Goal: Task Accomplishment & Management: Complete application form

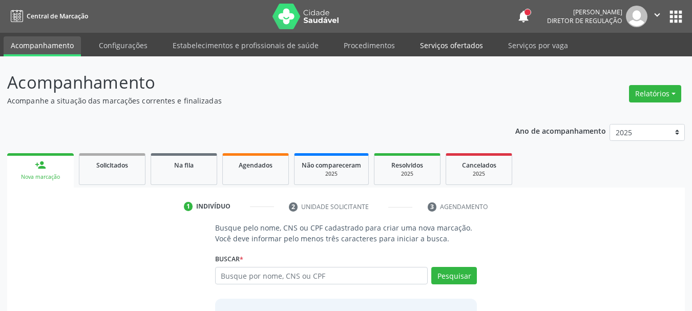
click at [446, 49] on link "Serviços ofertados" at bounding box center [451, 45] width 77 height 18
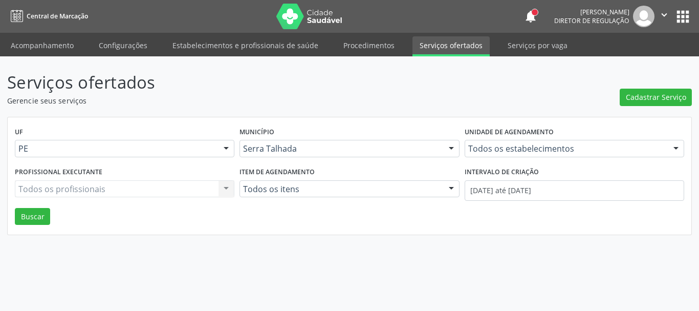
click at [536, 155] on div "Todos os estabelecimentos Todos os estabelecimentos 3 Grupamento de Bombeiros […" at bounding box center [575, 148] width 220 height 17
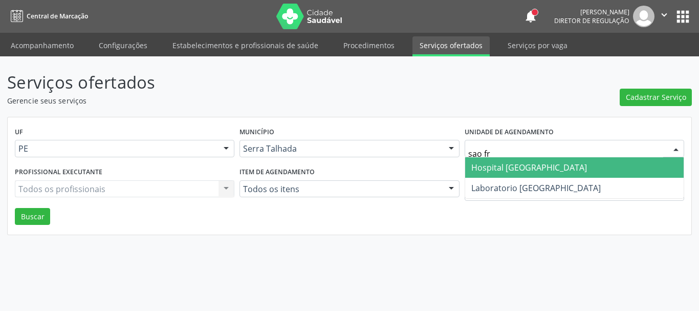
type input "sao fra"
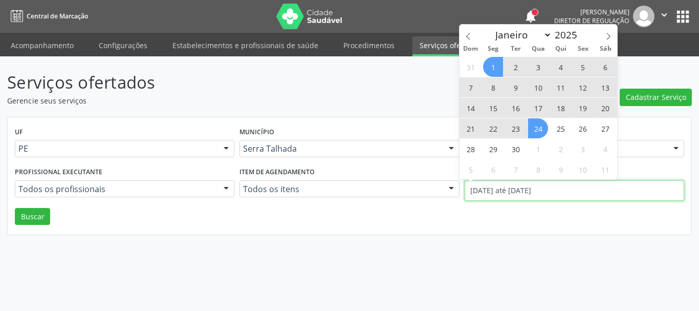
click at [518, 190] on input "[DATE] até [DATE]" at bounding box center [575, 190] width 220 height 20
click at [471, 33] on icon at bounding box center [468, 36] width 7 height 7
select select "7"
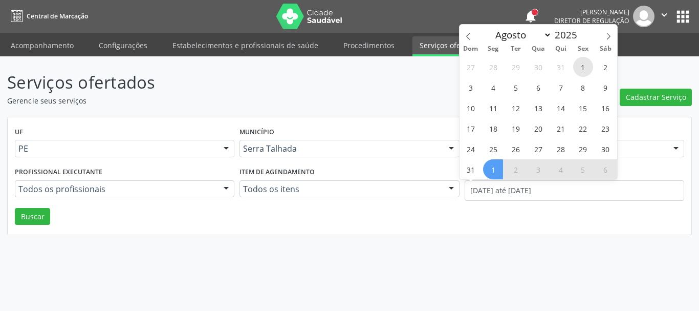
click at [582, 62] on span "1" at bounding box center [583, 67] width 20 height 20
type input "[DATE]"
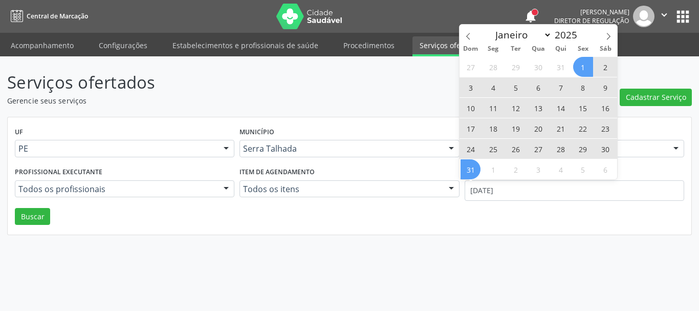
click at [468, 173] on span "31" at bounding box center [471, 169] width 20 height 20
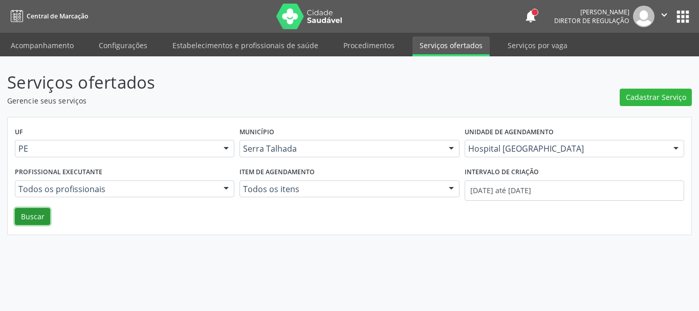
click at [29, 215] on button "Buscar" at bounding box center [32, 216] width 35 height 17
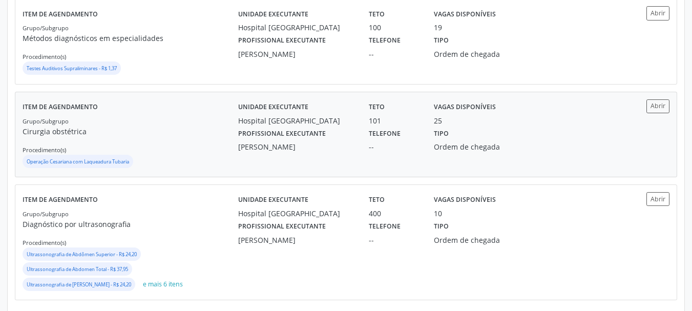
scroll to position [291, 0]
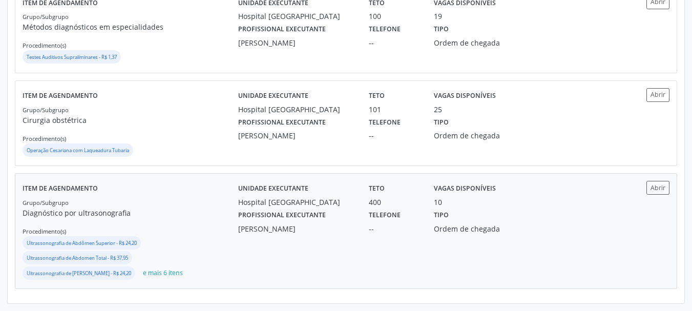
click at [301, 237] on div "Unidade executante [GEOGRAPHIC_DATA] Teto 400 Vagas disponíveis 10 Profissional…" at bounding box center [426, 231] width 377 height 100
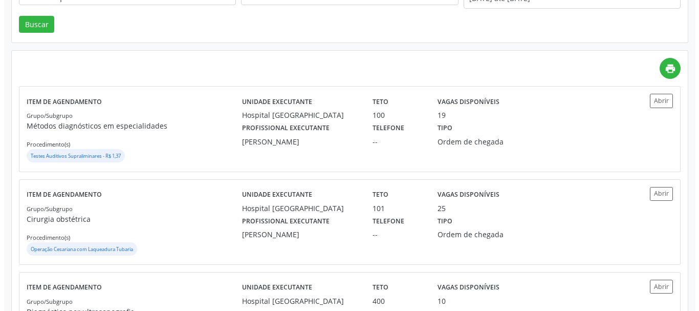
scroll to position [0, 0]
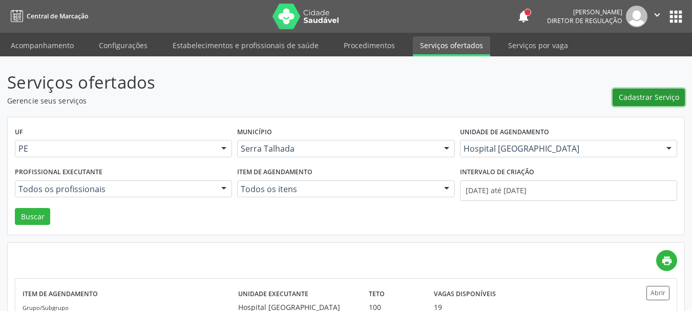
click at [654, 101] on span "Cadastrar Serviço" at bounding box center [648, 97] width 60 height 11
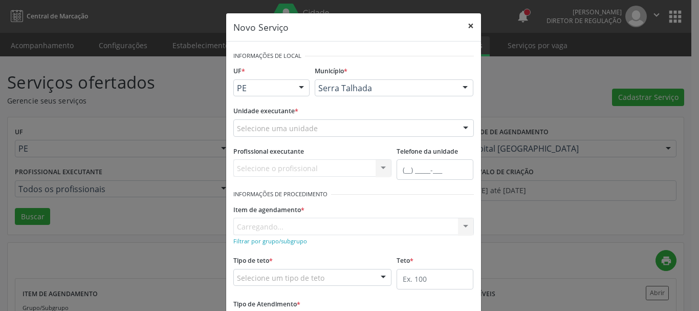
click at [465, 24] on button "×" at bounding box center [471, 25] width 20 height 25
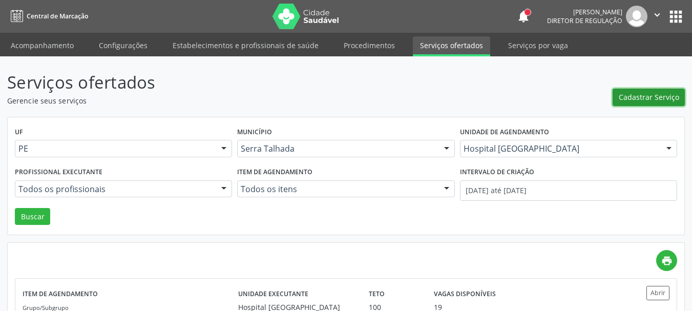
scroll to position [102, 0]
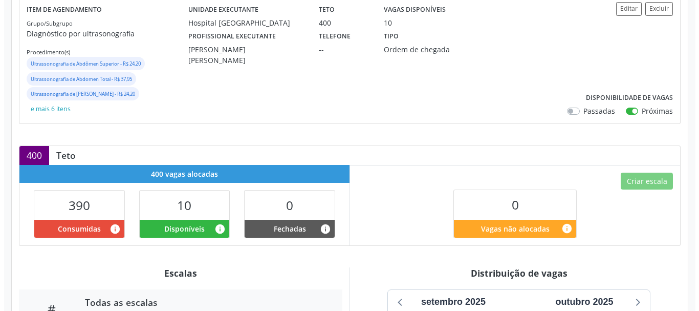
scroll to position [102, 0]
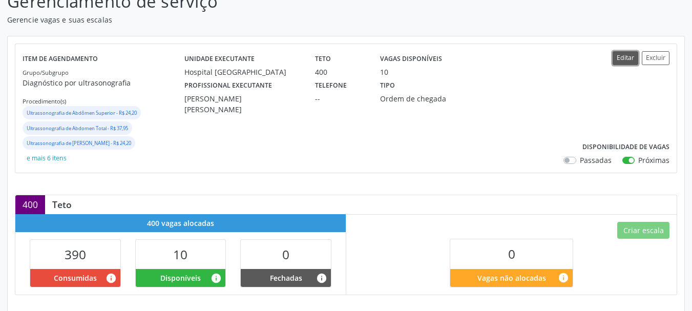
click at [622, 59] on button "Editar" at bounding box center [625, 58] width 26 height 14
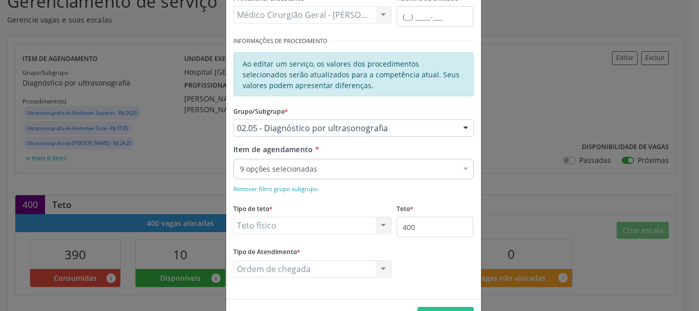
scroll to position [154, 0]
click at [431, 229] on input "400" at bounding box center [435, 226] width 77 height 20
type input "401"
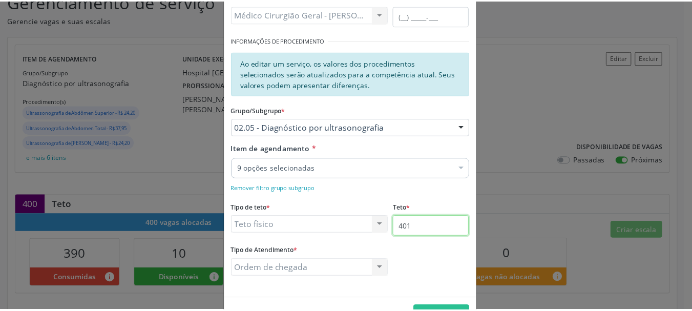
scroll to position [186, 0]
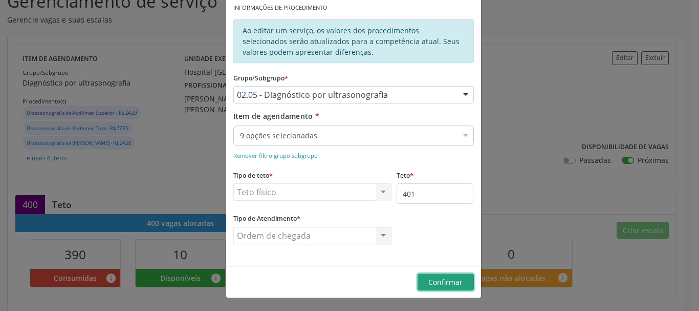
drag, startPoint x: 460, startPoint y: 287, endPoint x: 491, endPoint y: 283, distance: 32.0
click at [460, 287] on button "Confirmar" at bounding box center [446, 281] width 56 height 17
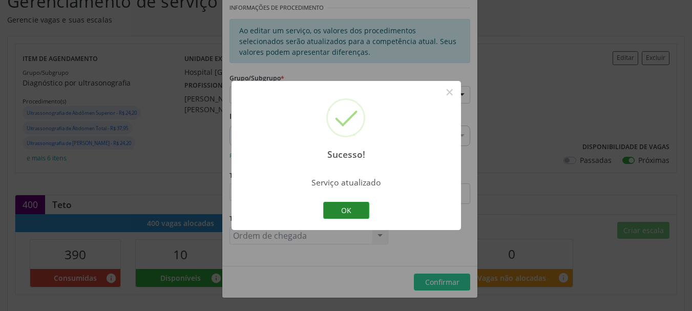
click at [347, 207] on button "OK" at bounding box center [346, 210] width 46 height 17
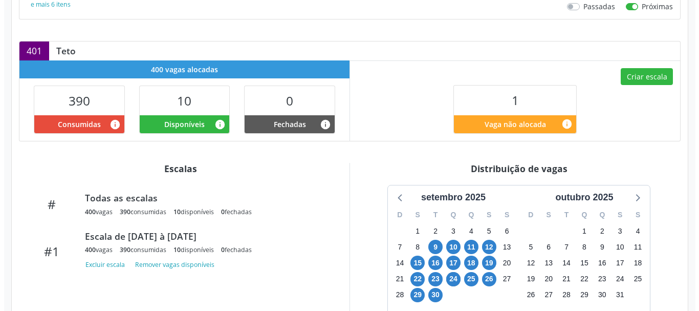
scroll to position [307, 0]
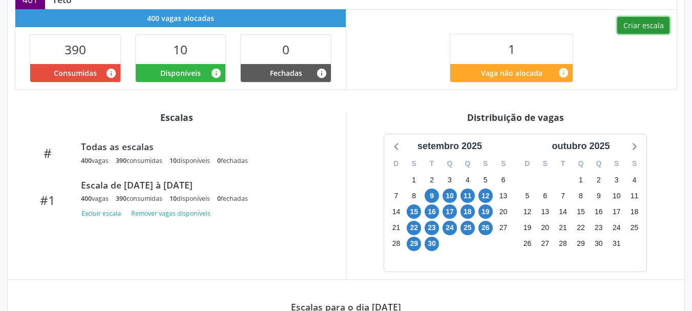
click at [627, 24] on button "Criar escala" at bounding box center [643, 25] width 52 height 17
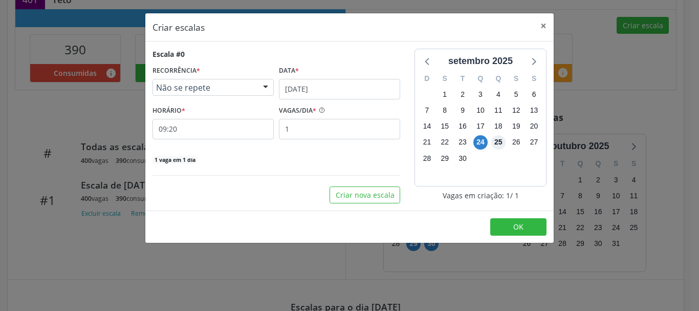
click at [504, 142] on span "25" at bounding box center [498, 142] width 14 height 14
click at [278, 78] on div "Data * 24/09/2025" at bounding box center [339, 81] width 126 height 36
click at [291, 87] on input "24/09/2025" at bounding box center [339, 89] width 121 height 20
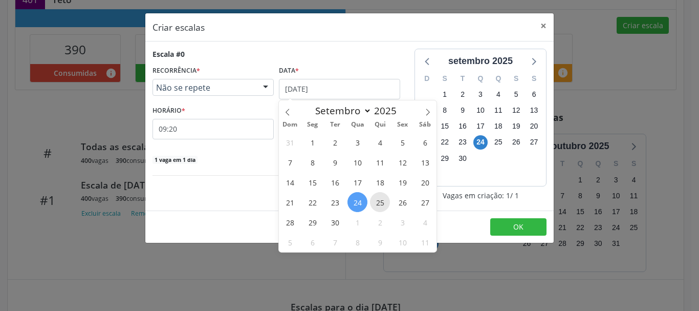
click at [379, 204] on span "25" at bounding box center [380, 202] width 20 height 20
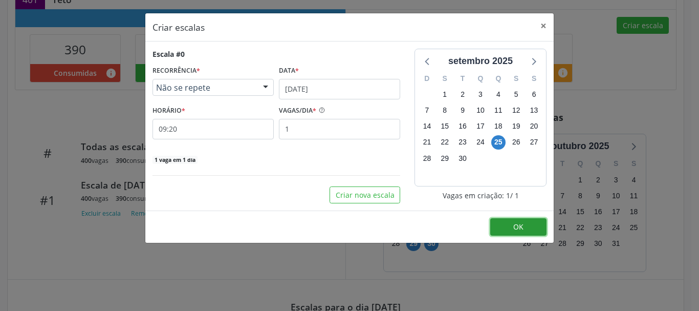
click at [525, 223] on button "OK" at bounding box center [518, 226] width 56 height 17
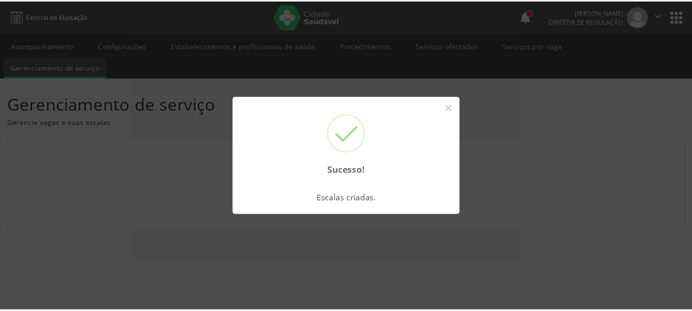
scroll to position [0, 0]
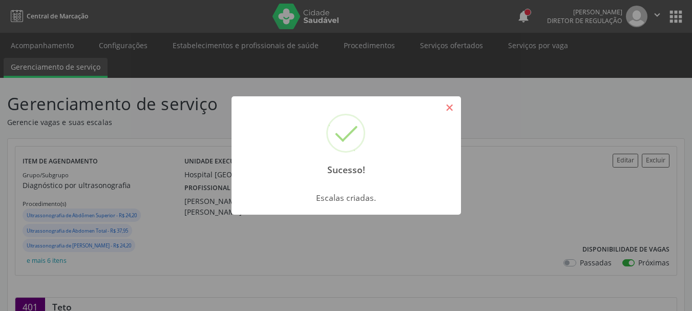
click at [446, 110] on button "×" at bounding box center [449, 107] width 17 height 17
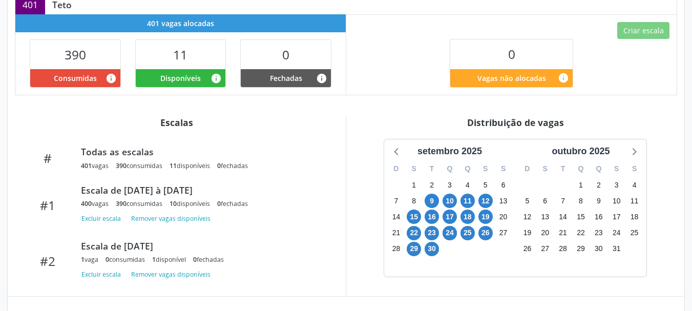
scroll to position [307, 0]
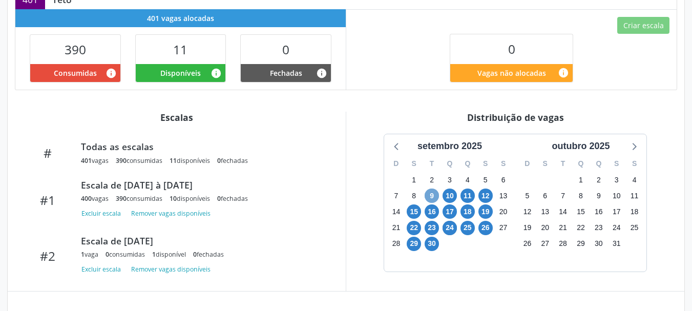
click at [429, 192] on span "9" at bounding box center [431, 195] width 14 height 14
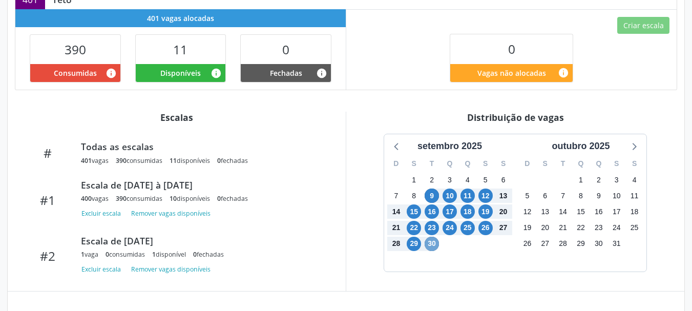
click at [428, 246] on span "30" at bounding box center [431, 243] width 14 height 14
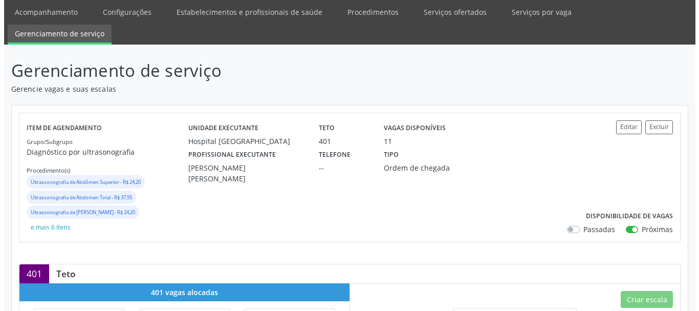
scroll to position [51, 0]
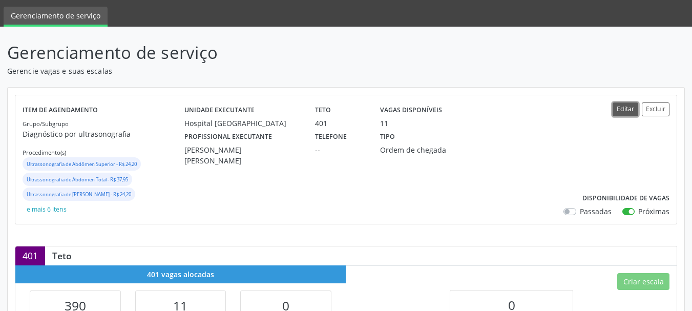
click at [626, 110] on button "Editar" at bounding box center [625, 109] width 26 height 14
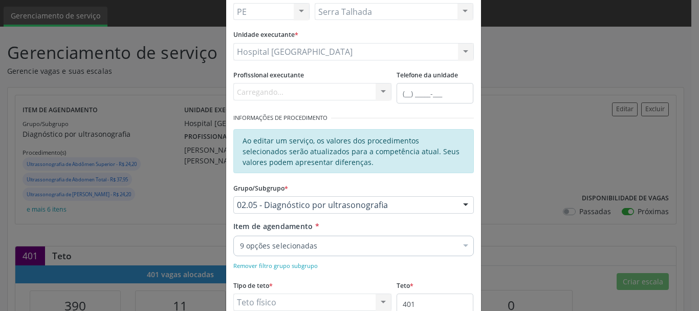
scroll to position [154, 0]
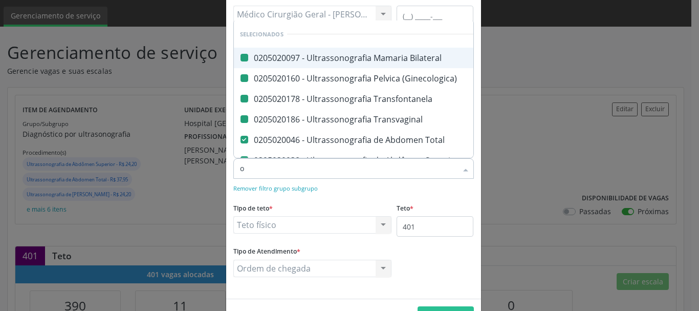
type input "ob"
checkbox Bilateral "false"
checkbox \(Ginecologica\) "false"
checkbox Transfontanela "false"
checkbox Transvaginal "false"
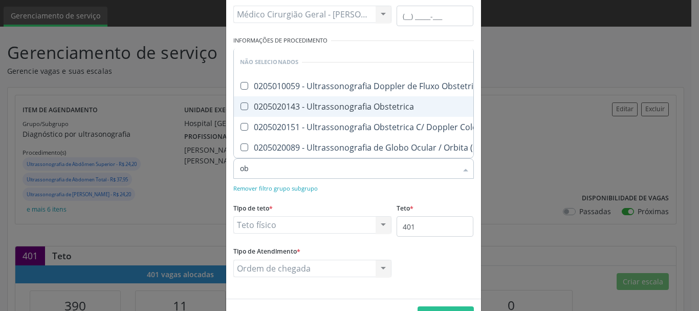
click at [289, 102] on div "0205020143 - Ultrassonografia Obstetrica" at bounding box center [386, 106] width 293 height 8
checkbox Obstetrica "true"
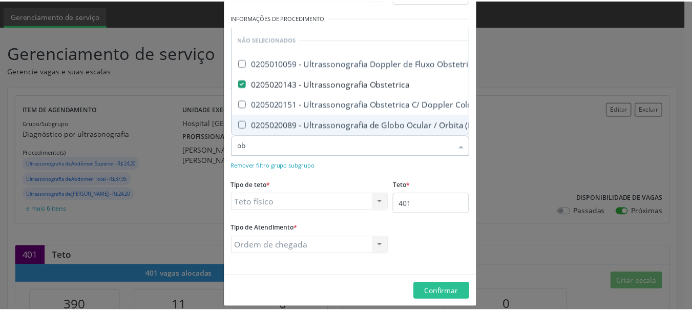
scroll to position [186, 0]
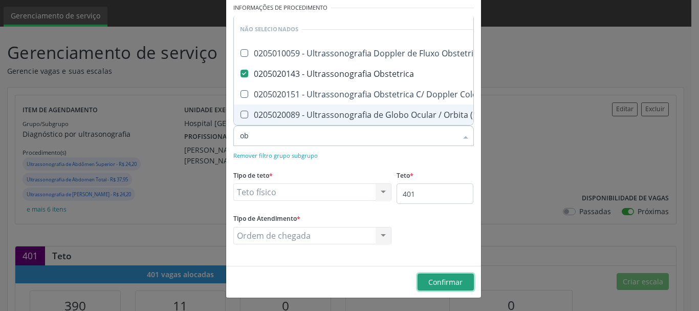
checkbox Obstetrico "true"
checkbox Pulsado "true"
checkbox \(Monocular\) "true"
click at [449, 282] on span "Confirmar" at bounding box center [445, 282] width 34 height 10
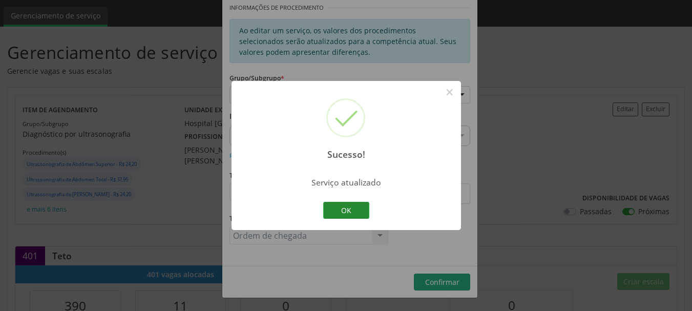
click at [359, 212] on button "OK" at bounding box center [346, 210] width 46 height 17
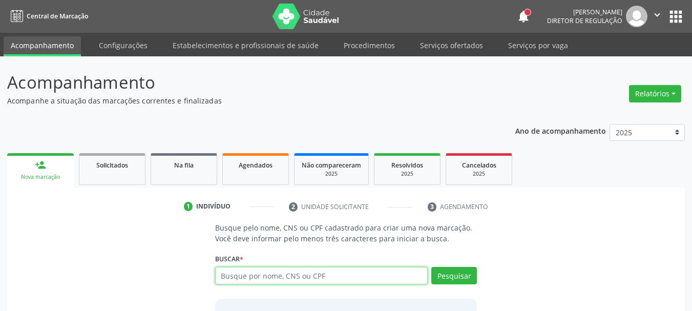
click at [292, 275] on input "text" at bounding box center [321, 275] width 213 height 17
paste input "703 4052 2524 1714"
click at [296, 272] on input "703 4052 2524 1714" at bounding box center [321, 275] width 213 height 17
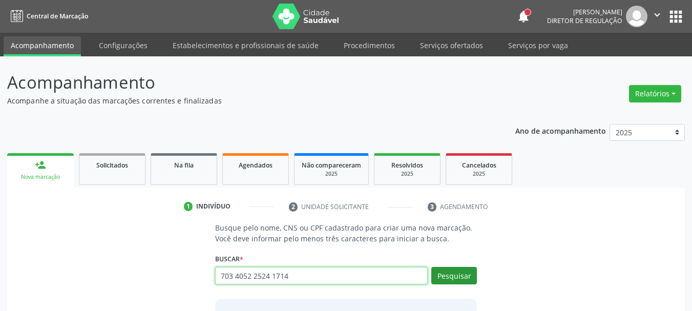
type input "703 4052 2524 1714"
click at [465, 278] on button "Pesquisar" at bounding box center [454, 275] width 46 height 17
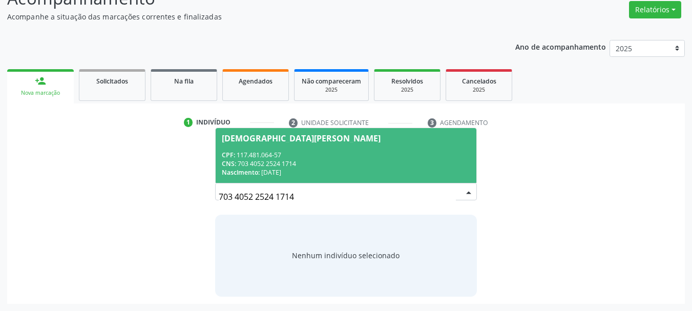
click at [264, 164] on div "CNS: 703 4052 2524 1714" at bounding box center [346, 163] width 249 height 9
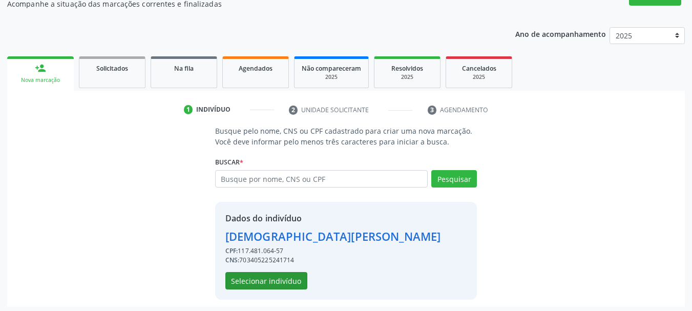
scroll to position [100, 0]
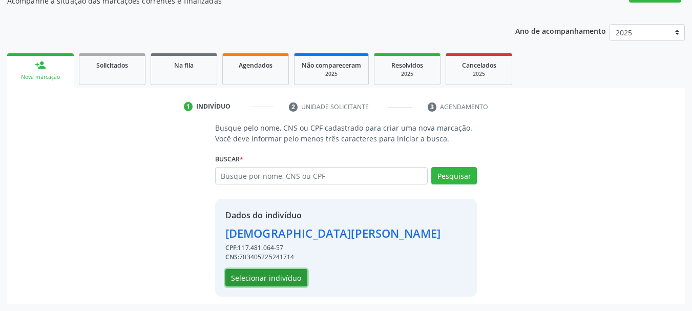
click at [290, 284] on button "Selecionar indivíduo" at bounding box center [266, 277] width 82 height 17
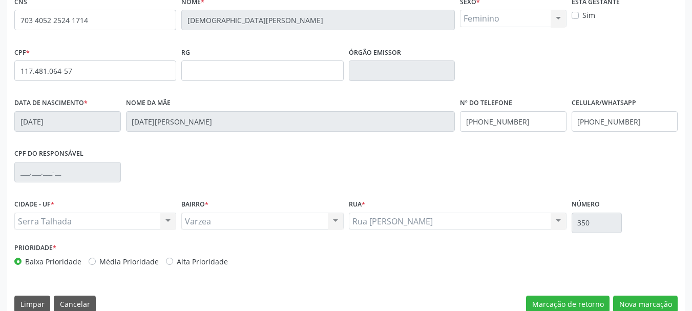
scroll to position [244, 0]
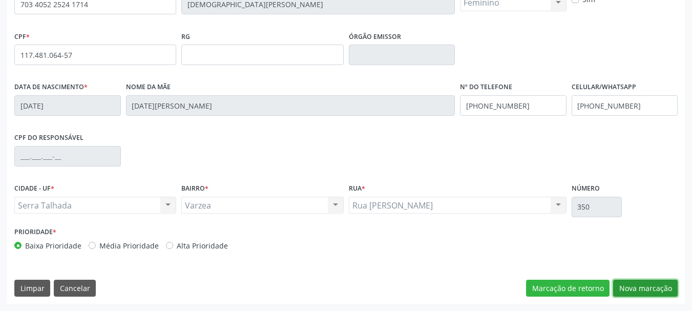
click at [629, 283] on button "Nova marcação" at bounding box center [645, 287] width 64 height 17
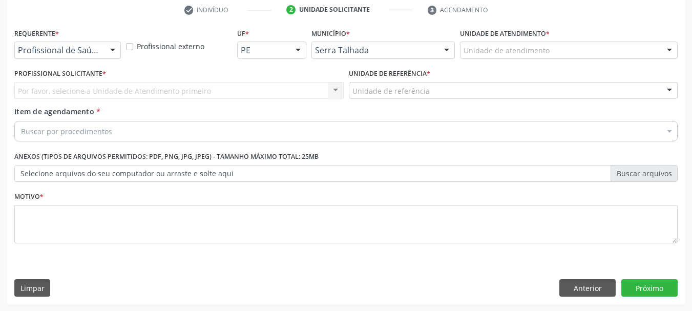
scroll to position [197, 0]
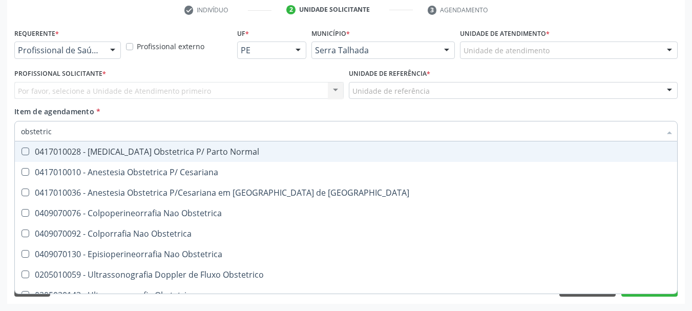
type input "obstetrica"
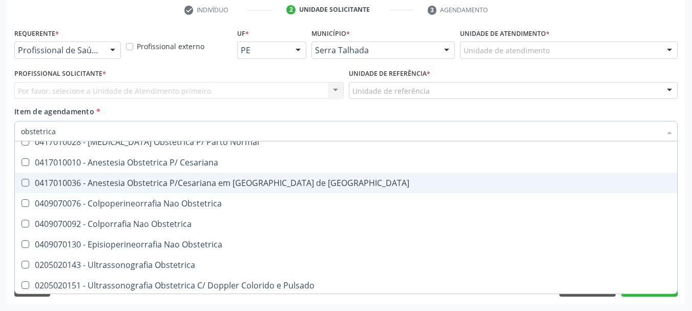
scroll to position [12, 0]
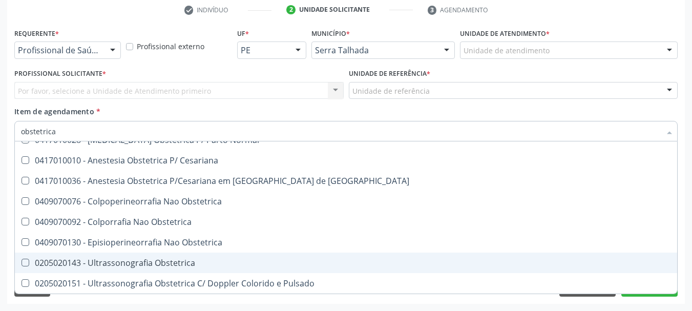
click at [126, 254] on span "0205020143 - Ultrassonografia Obstetrica" at bounding box center [346, 262] width 662 height 20
checkbox Obstetrica "true"
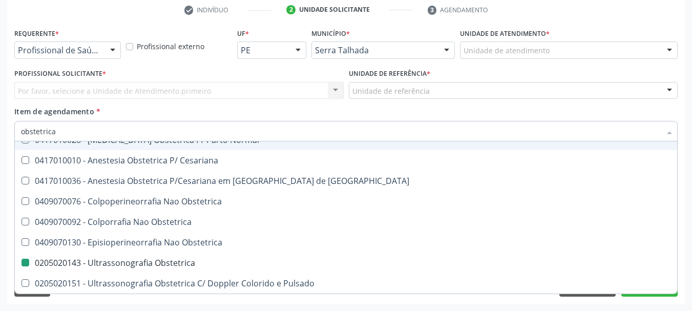
drag, startPoint x: 221, startPoint y: 103, endPoint x: 242, endPoint y: 97, distance: 21.7
click at [220, 103] on div "Profissional Solicitante * Por favor, selecione a Unidade de Atendimento primei…" at bounding box center [179, 86] width 334 height 40
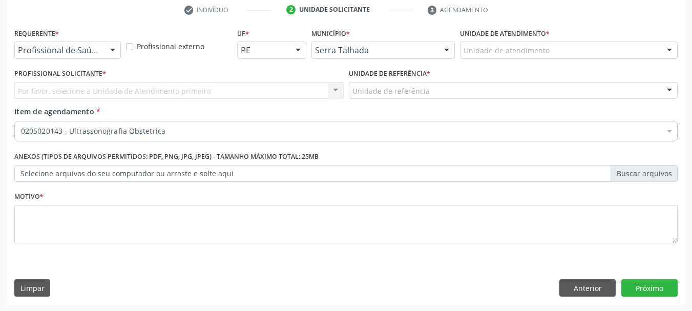
scroll to position [0, 0]
click at [51, 263] on div "Requerente * Profissional de Saúde Profissional de Saúde Paciente Nenhum result…" at bounding box center [345, 165] width 677 height 278
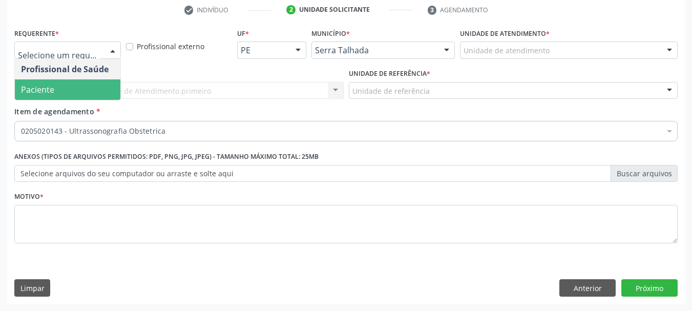
click at [57, 81] on span "Paciente" at bounding box center [67, 89] width 105 height 20
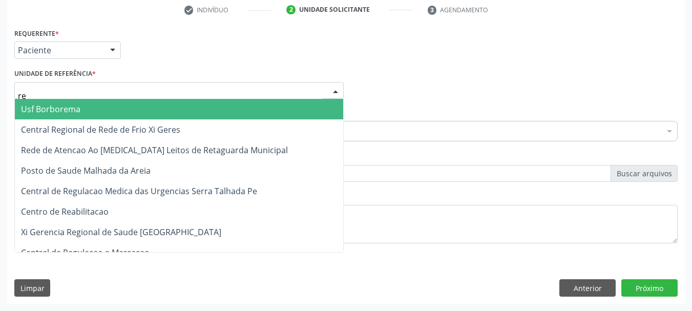
type input "rea"
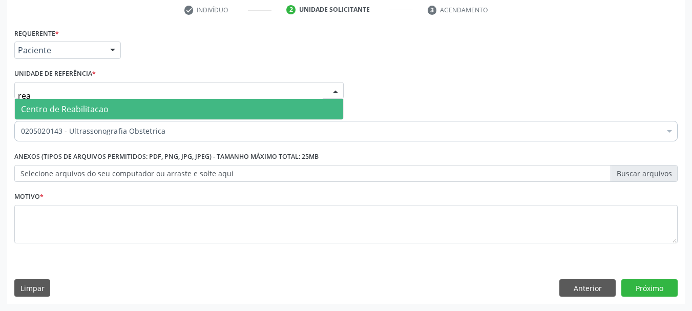
click at [55, 105] on span "Centro de Reabilitacao" at bounding box center [65, 108] width 88 height 11
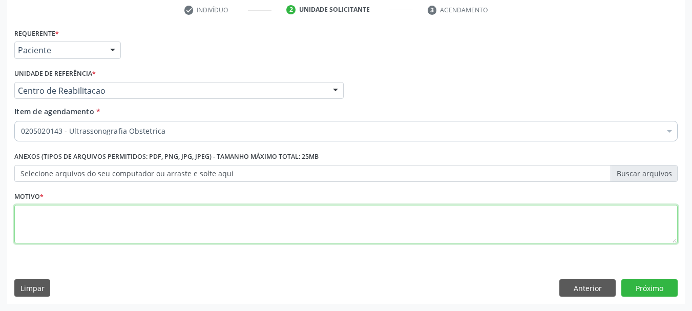
click at [34, 226] on textarea at bounding box center [345, 224] width 663 height 39
type textarea "a"
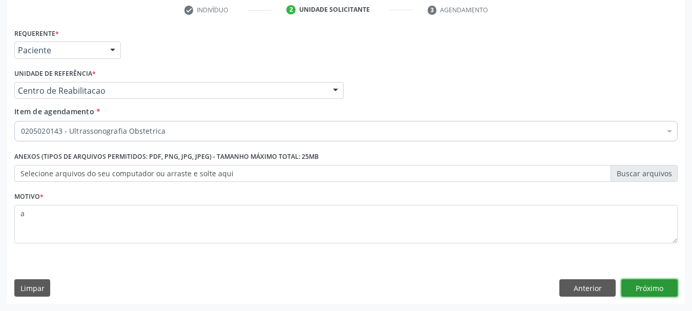
click at [661, 291] on button "Próximo" at bounding box center [649, 287] width 56 height 17
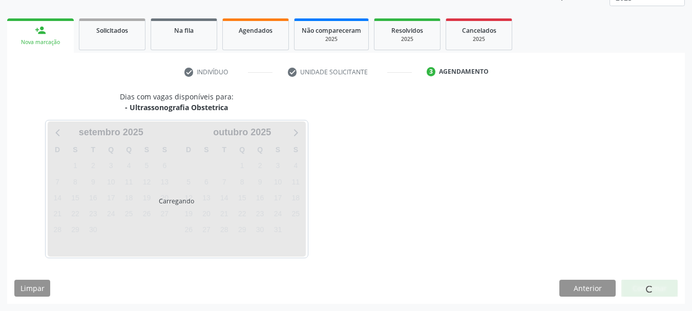
scroll to position [135, 0]
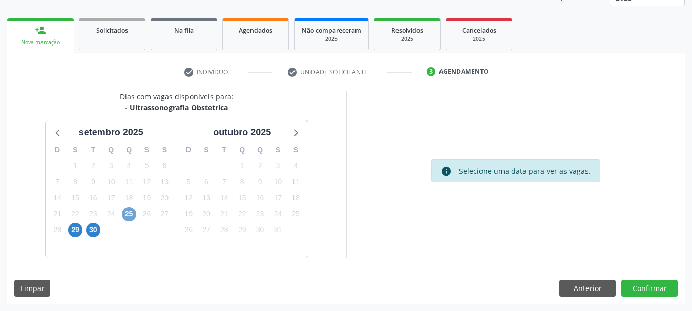
click at [123, 214] on span "25" at bounding box center [129, 214] width 14 height 14
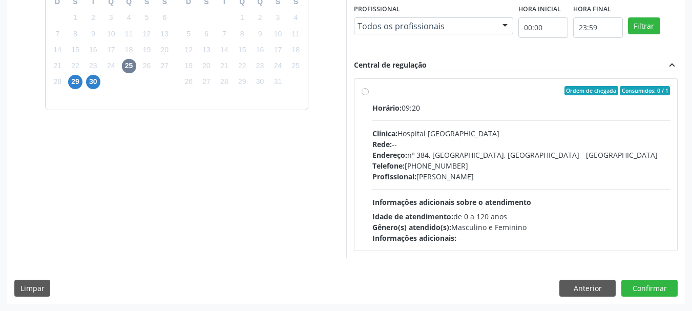
click at [433, 152] on div "Endereço: nº 384, Varzea, Serra Talhada - PE" at bounding box center [521, 154] width 298 height 11
click at [369, 95] on input "Ordem de chegada Consumidos: 0 / 1 Horário: 09:20 Clínica: Hospital Sao Francis…" at bounding box center [364, 90] width 7 height 9
radio input "true"
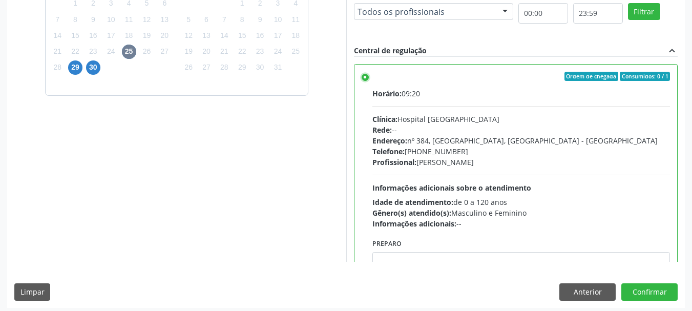
scroll to position [301, 0]
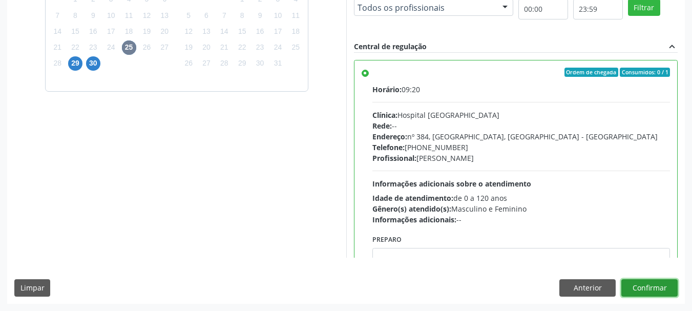
click at [658, 284] on button "Confirmar" at bounding box center [649, 287] width 56 height 17
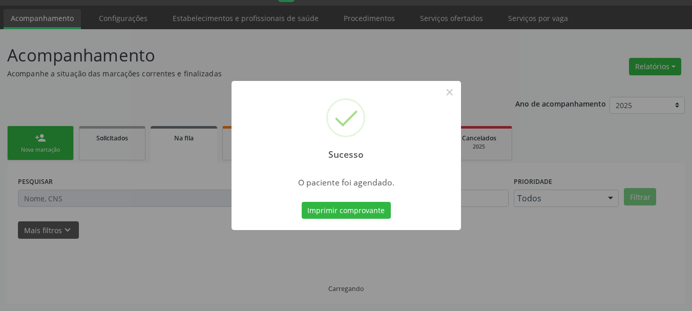
scroll to position [27, 0]
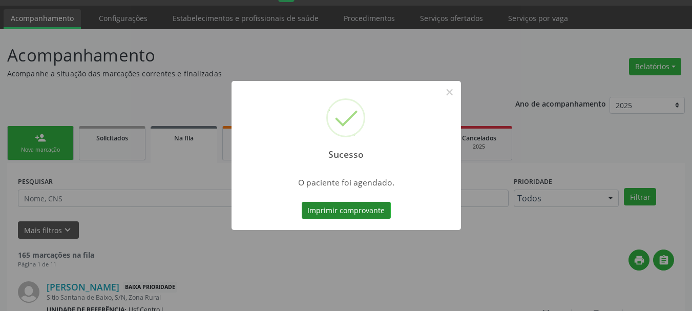
click at [347, 210] on button "Imprimir comprovante" at bounding box center [346, 210] width 89 height 17
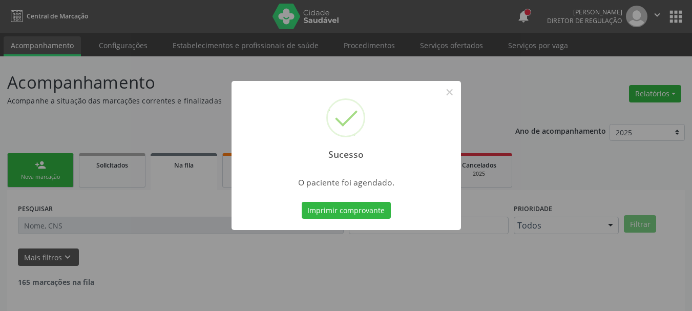
scroll to position [27, 0]
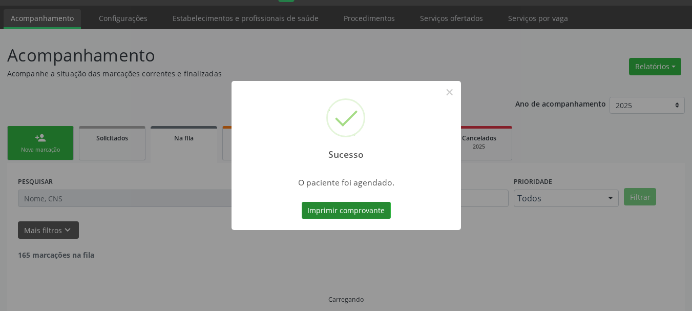
click at [348, 215] on button "Imprimir comprovante" at bounding box center [346, 210] width 89 height 17
